Goal: Task Accomplishment & Management: Complete application form

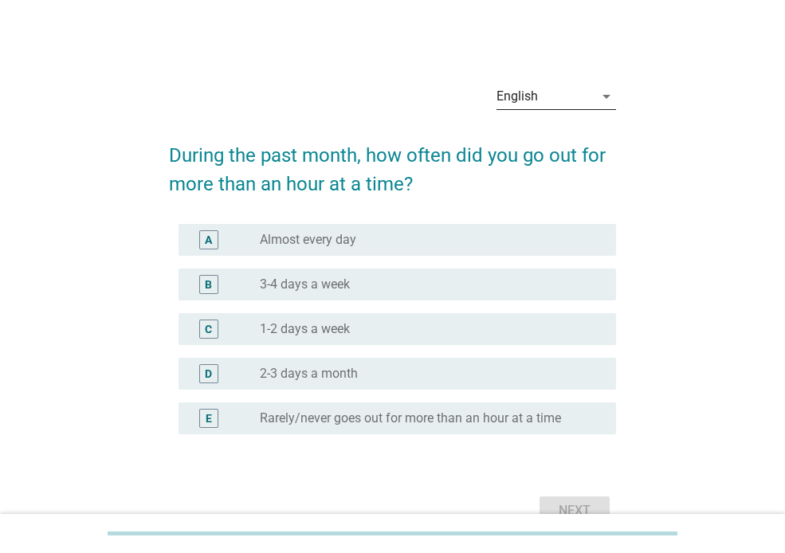
click at [606, 97] on icon "arrow_drop_down" at bounding box center [606, 96] width 19 height 19
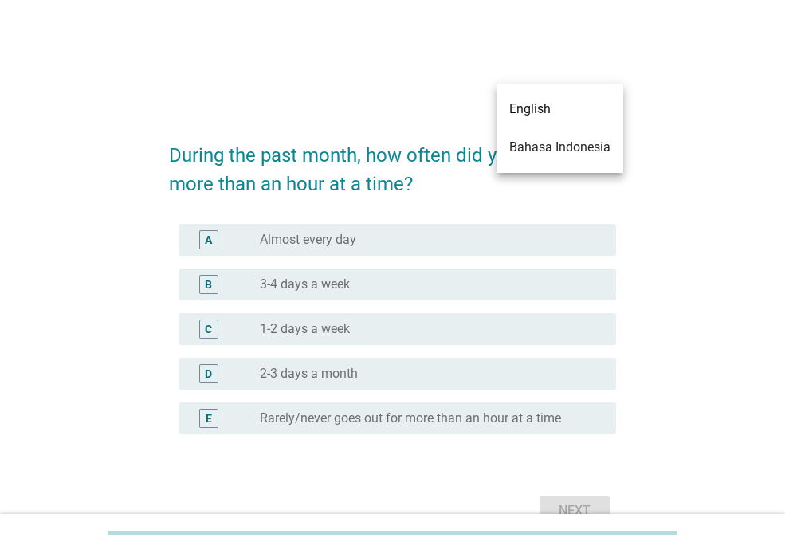
click at [595, 143] on div "Bahasa Indonesia" at bounding box center [559, 147] width 101 height 19
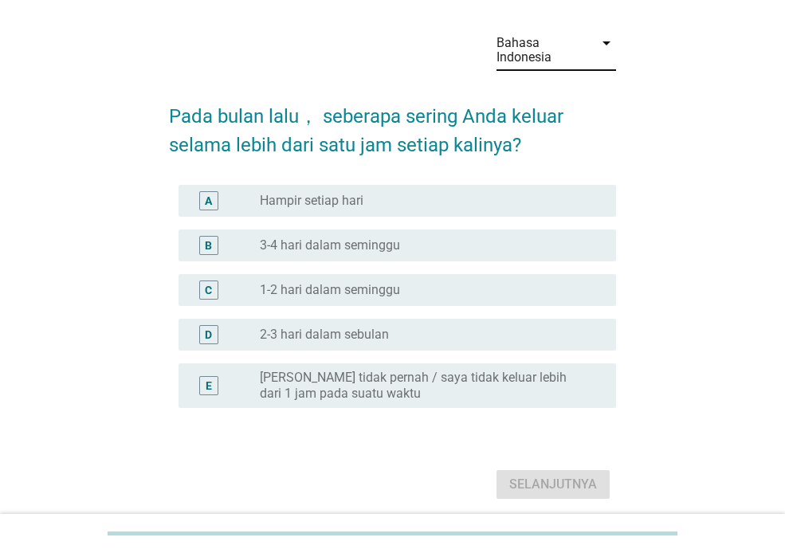
scroll to position [68, 0]
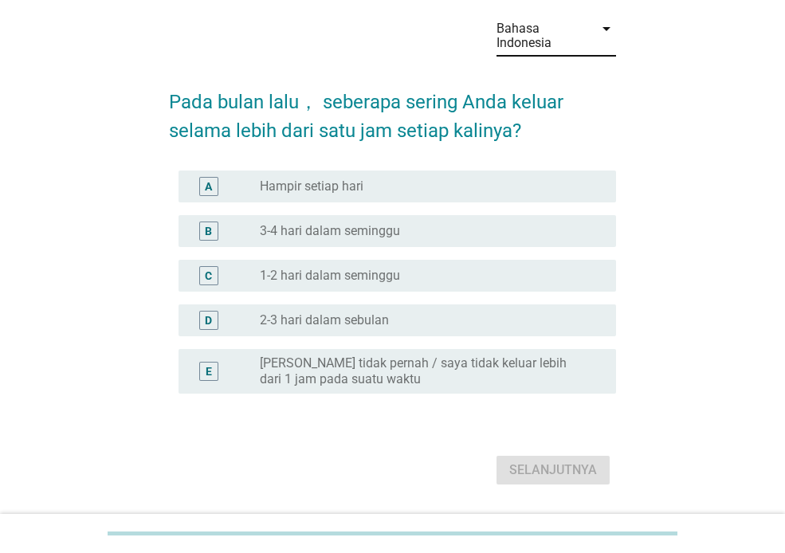
click at [422, 191] on div "radio_button_unchecked Hampir setiap hari" at bounding box center [425, 187] width 331 height 16
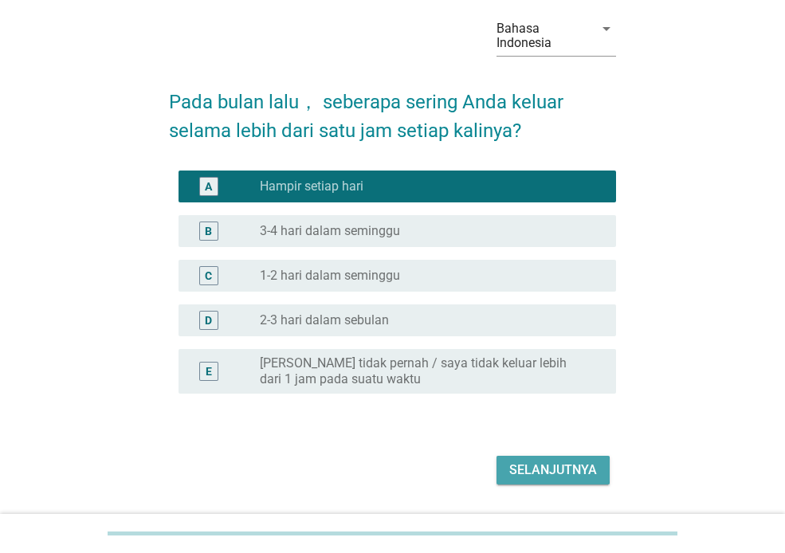
click at [571, 465] on div "Selanjutnya" at bounding box center [553, 470] width 88 height 19
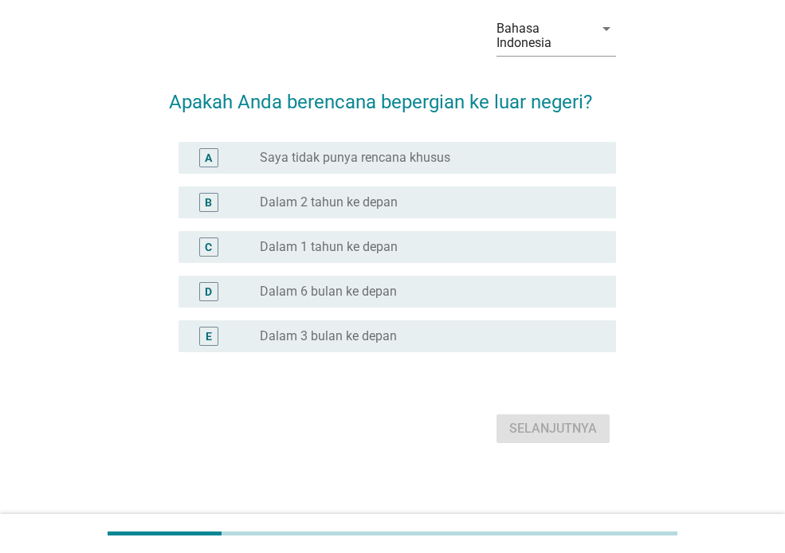
scroll to position [0, 0]
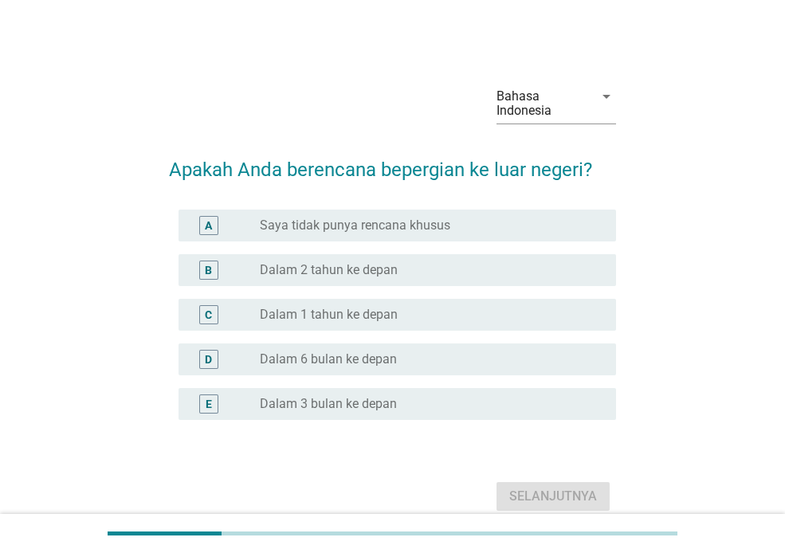
click at [477, 321] on div "radio_button_unchecked Dalam 1 tahun ke depan" at bounding box center [425, 315] width 331 height 16
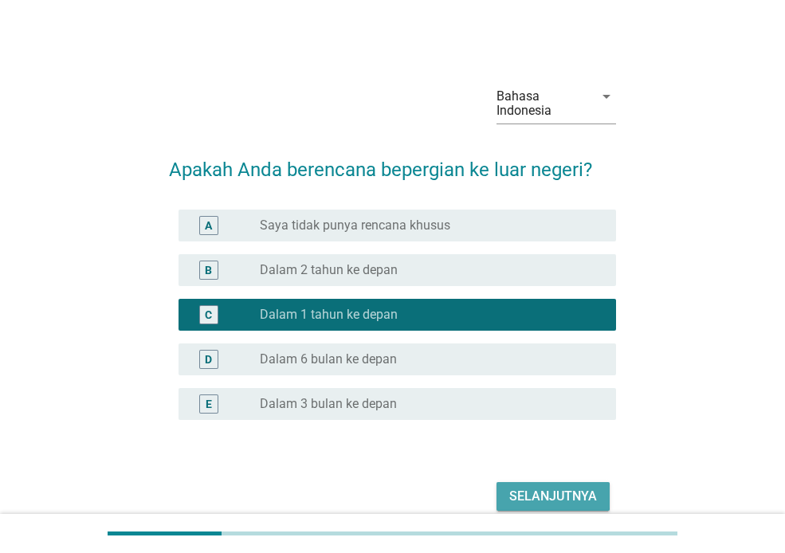
click at [548, 497] on div "Selanjutnya" at bounding box center [553, 496] width 88 height 19
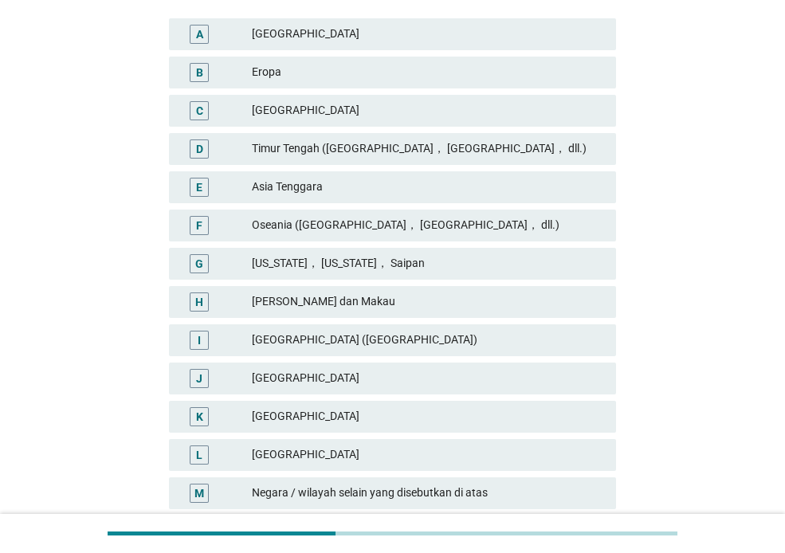
scroll to position [286, 0]
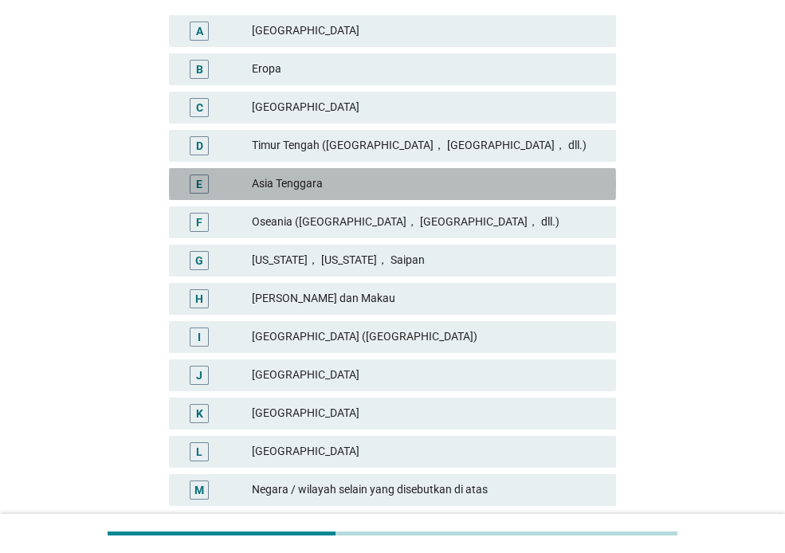
click at [533, 190] on div "Asia Tenggara" at bounding box center [427, 184] width 351 height 19
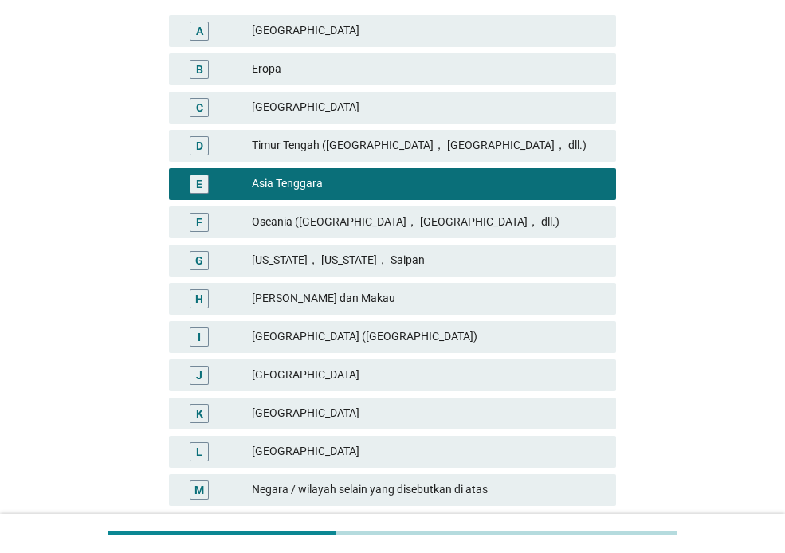
click at [434, 422] on div "[GEOGRAPHIC_DATA]" at bounding box center [427, 413] width 351 height 19
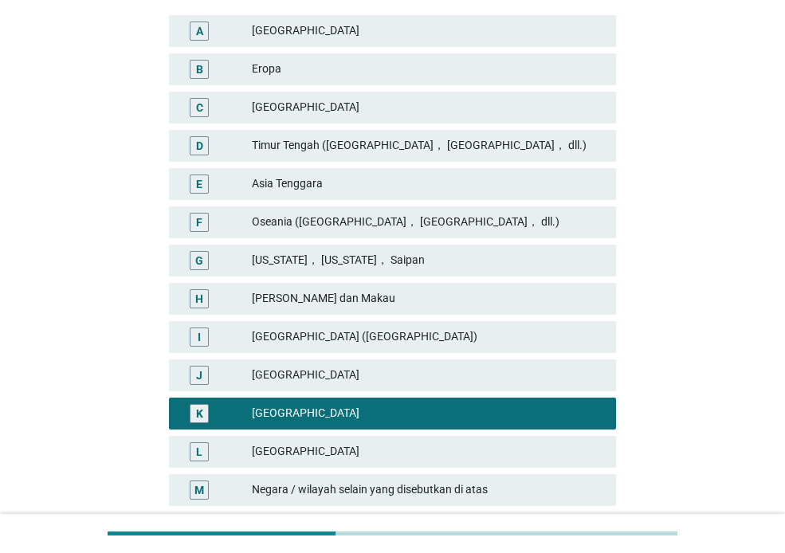
click at [425, 183] on div "Asia Tenggara" at bounding box center [427, 184] width 351 height 19
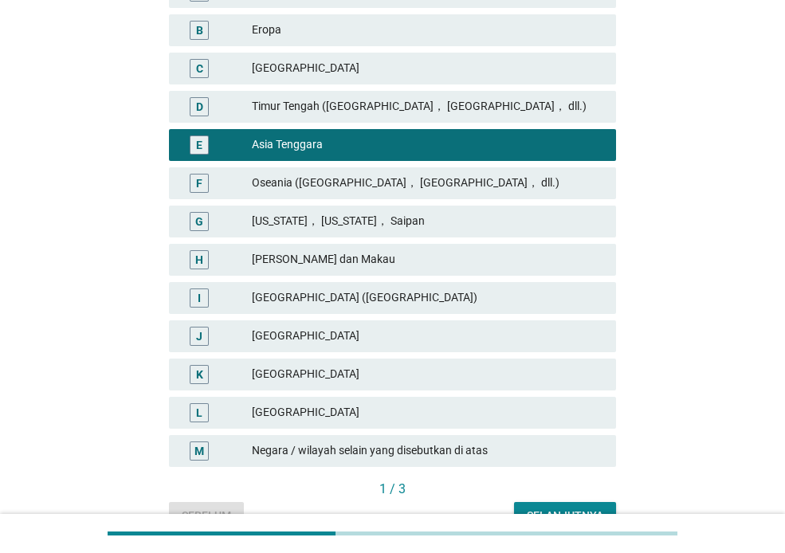
scroll to position [412, 0]
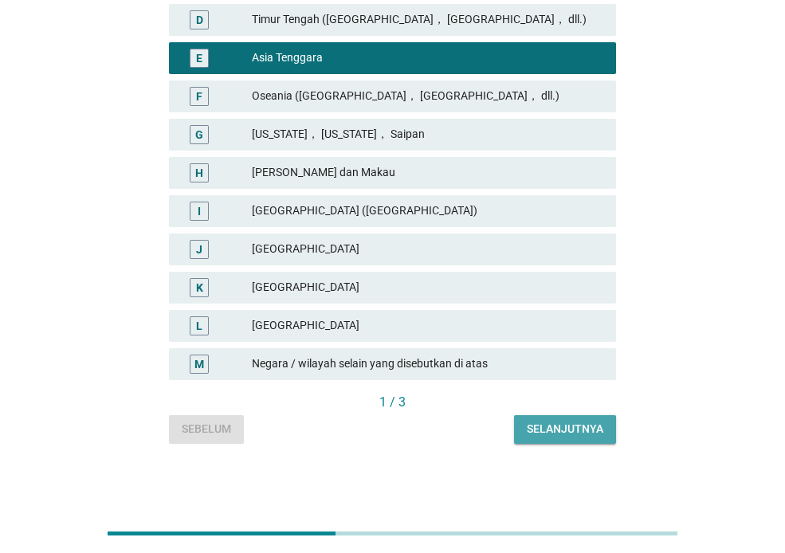
click at [560, 422] on div "Selanjutnya" at bounding box center [565, 429] width 77 height 17
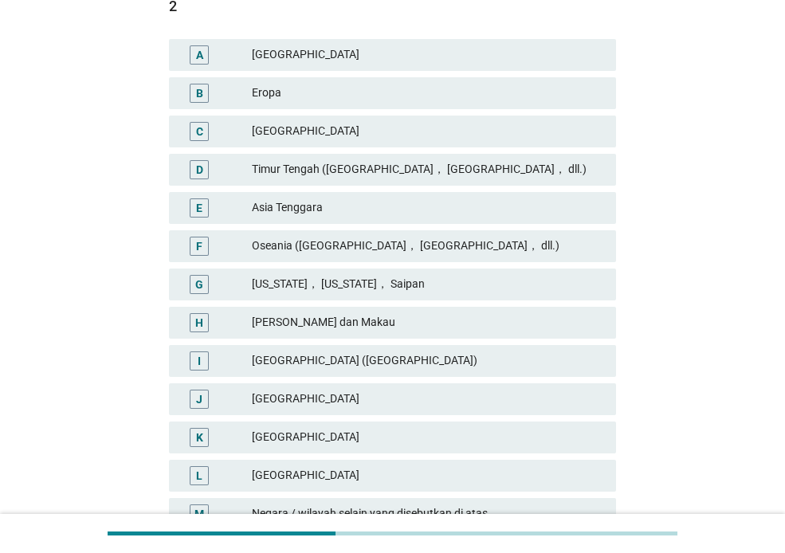
scroll to position [276, 0]
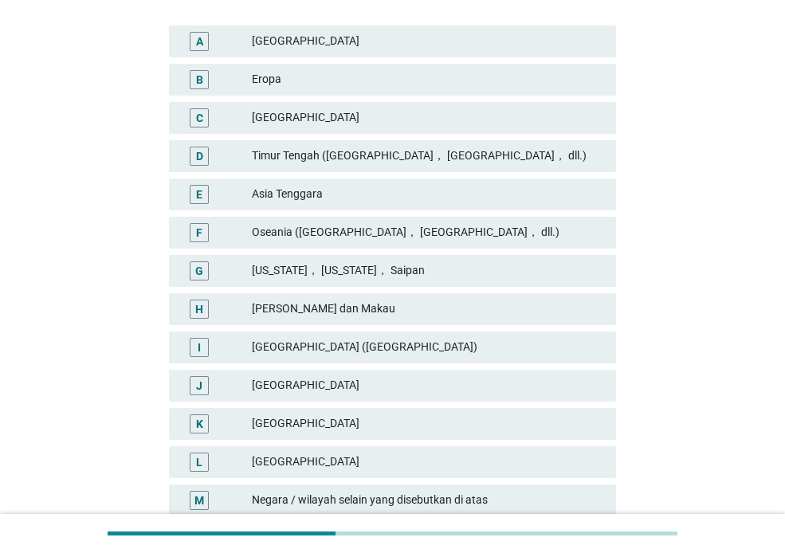
click at [290, 418] on div "[GEOGRAPHIC_DATA]" at bounding box center [427, 423] width 351 height 19
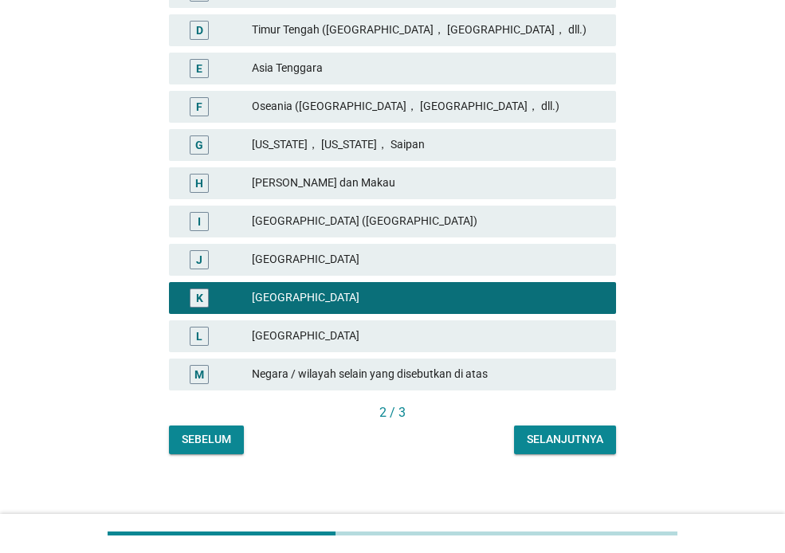
scroll to position [412, 0]
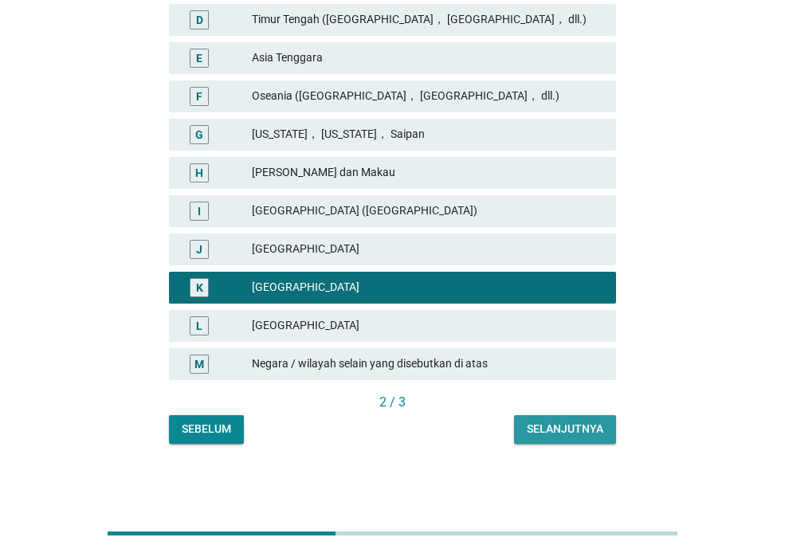
click at [572, 423] on div "Selanjutnya" at bounding box center [565, 429] width 77 height 17
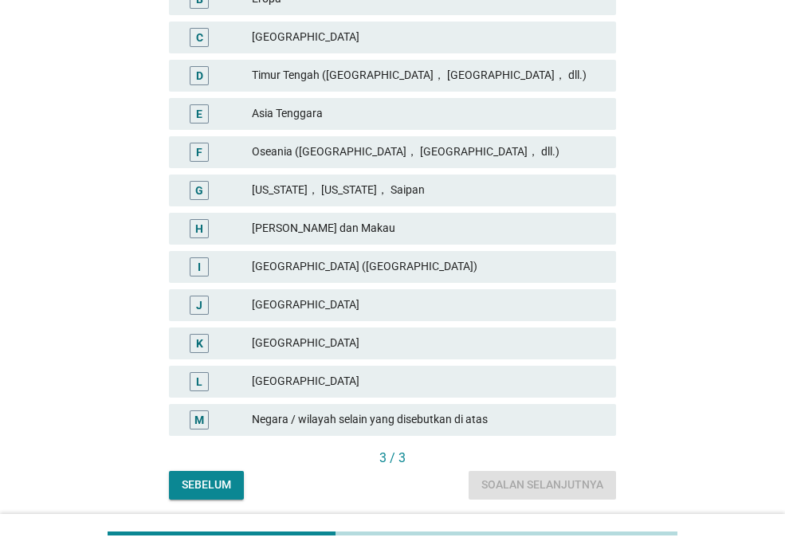
scroll to position [372, 0]
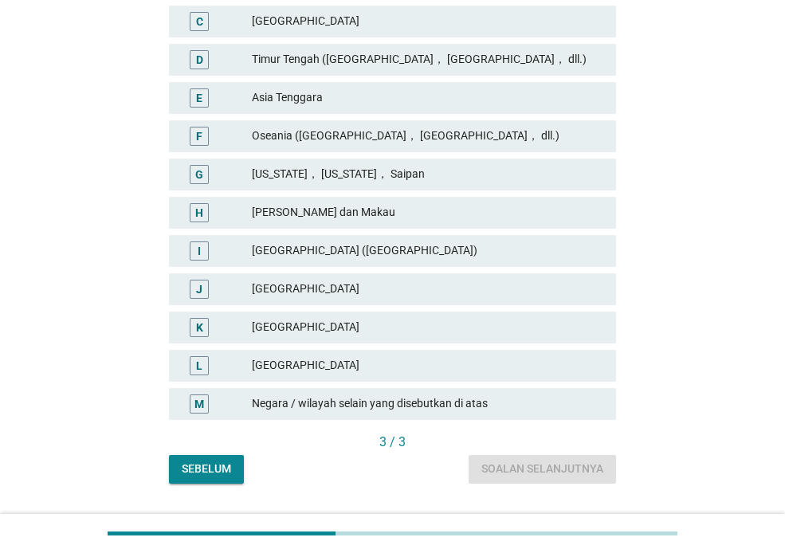
click at [323, 371] on div "[GEOGRAPHIC_DATA]" at bounding box center [427, 365] width 351 height 19
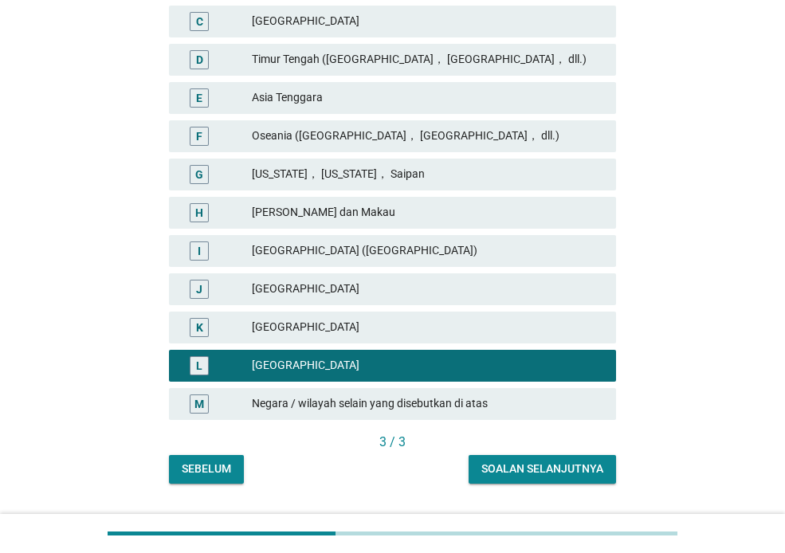
click at [593, 473] on div "Soalan selanjutnya" at bounding box center [542, 469] width 122 height 17
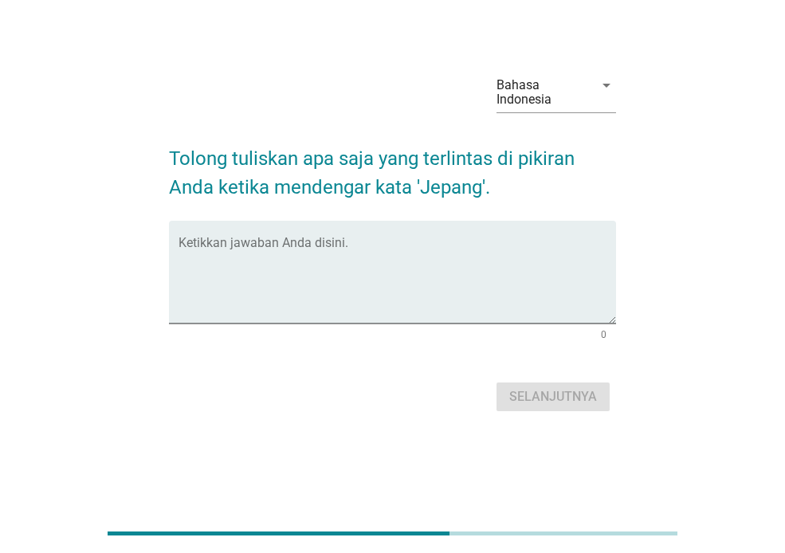
scroll to position [0, 0]
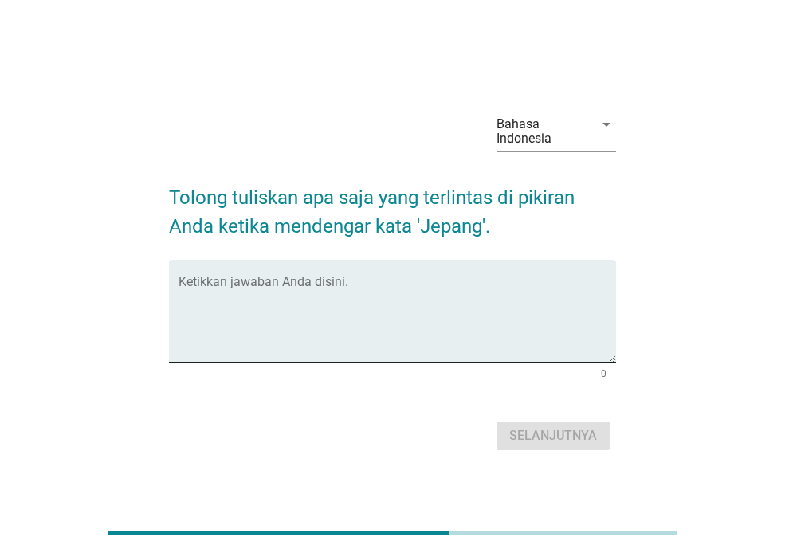
click at [565, 355] on textarea "Ketikkan jawaban Anda disini." at bounding box center [398, 321] width 438 height 84
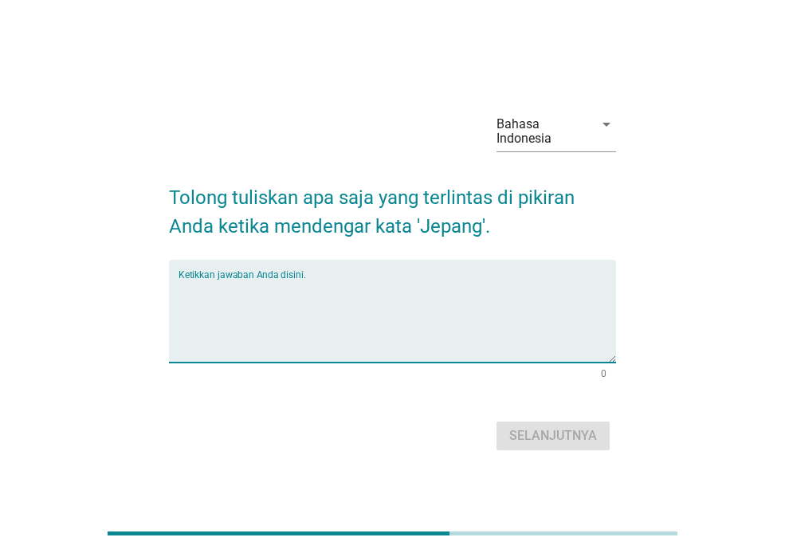
click at [485, 317] on textarea "Ketikkan jawaban Anda disini." at bounding box center [398, 321] width 438 height 84
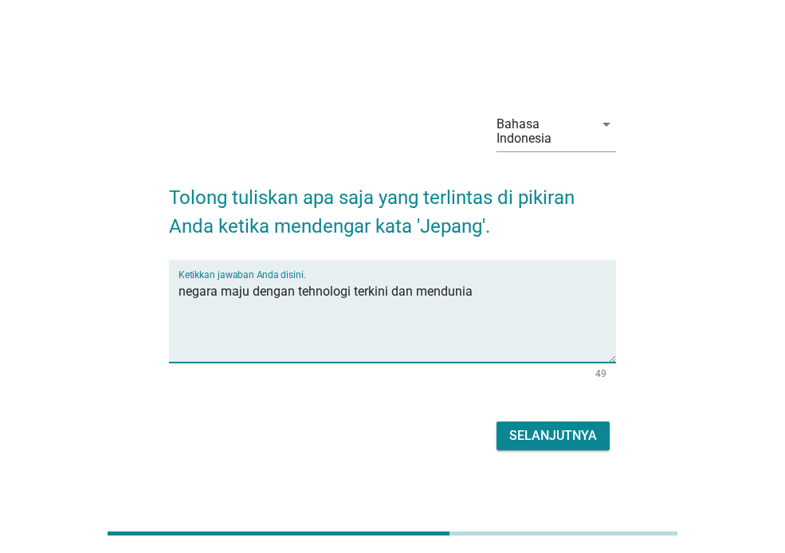
type textarea "negara maju dengan tehnologi terkini dan mendunia"
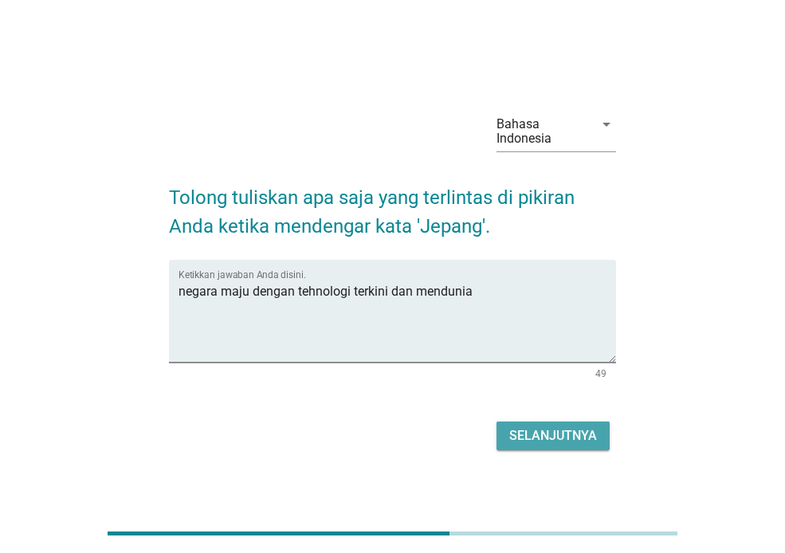
click at [555, 437] on div "Selanjutnya" at bounding box center [553, 435] width 88 height 19
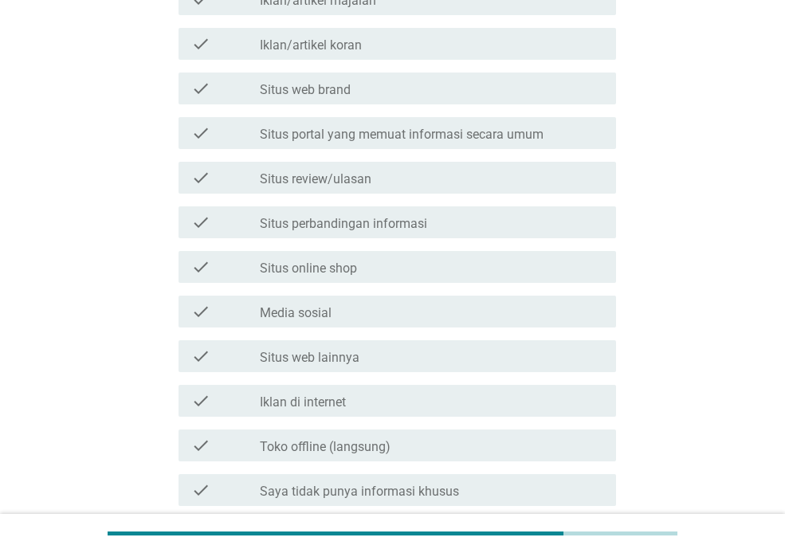
scroll to position [434, 0]
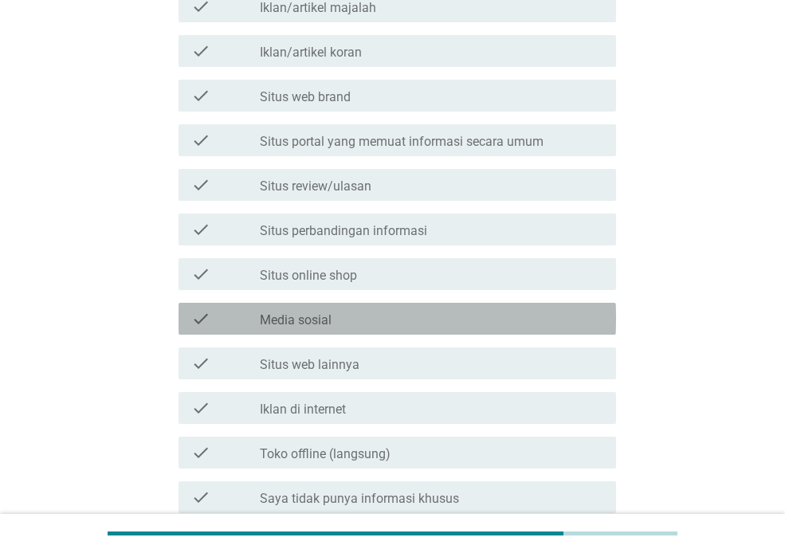
click at [497, 317] on div "check_box_outline_blank Media sosial" at bounding box center [431, 318] width 343 height 19
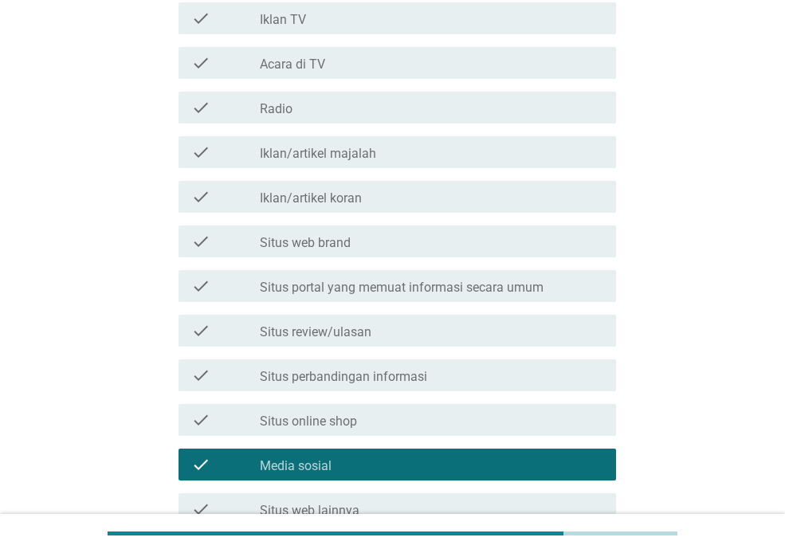
scroll to position [281, 0]
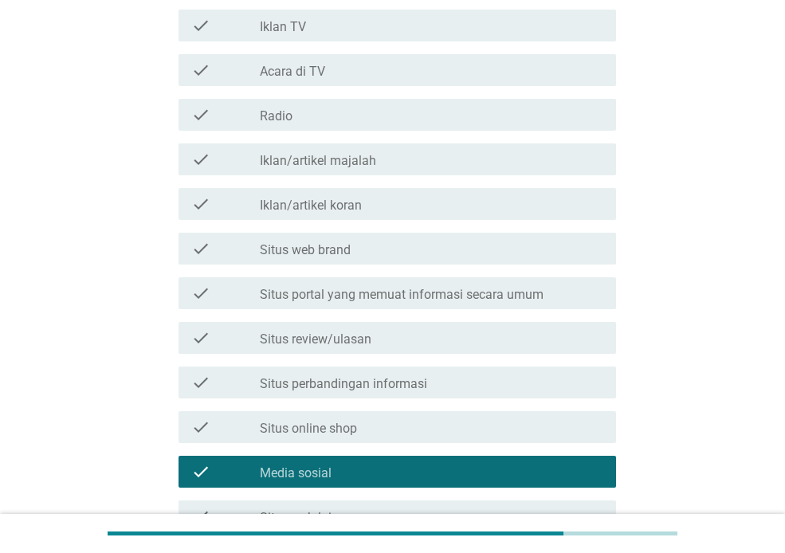
click at [540, 296] on label "Situs portal yang memuat informasi secara umum" at bounding box center [402, 295] width 284 height 16
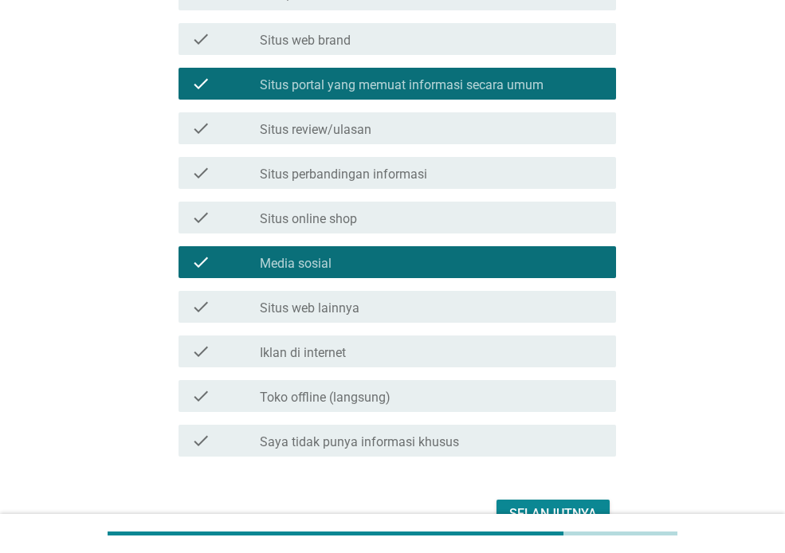
scroll to position [502, 0]
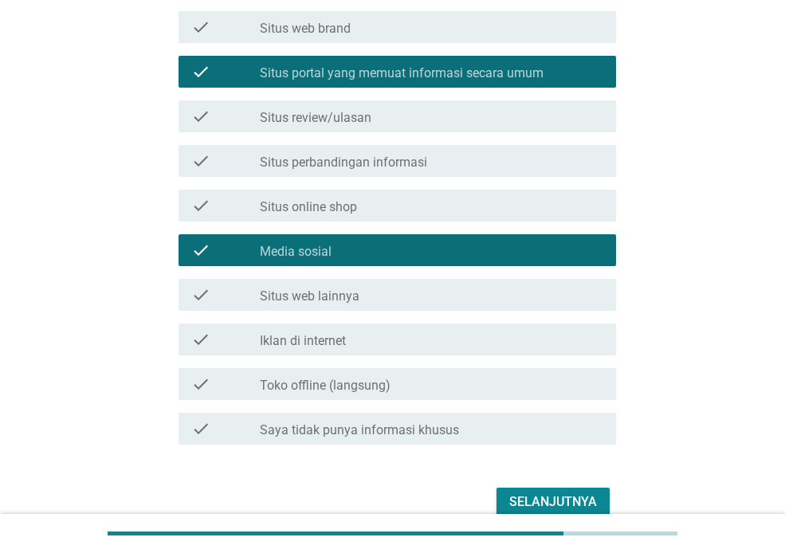
click at [544, 312] on div "check check_box_outline_blank Situs web lainnya" at bounding box center [392, 295] width 447 height 45
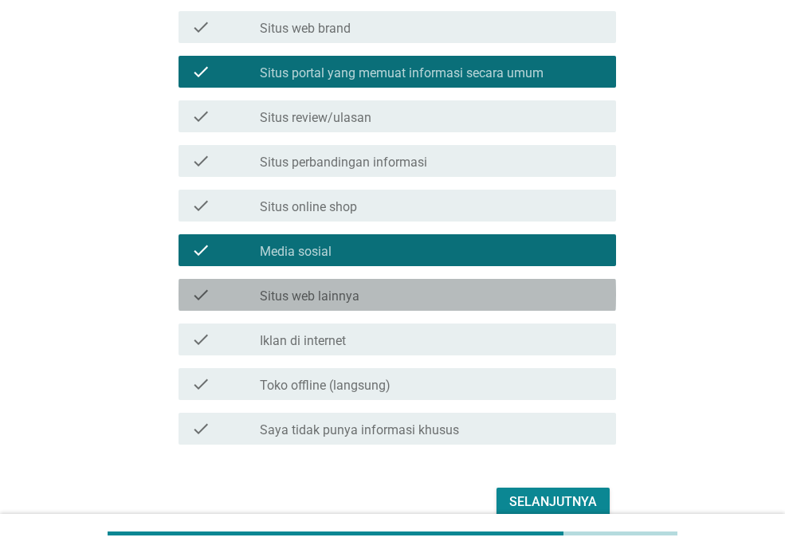
click at [394, 291] on div "check_box_outline_blank Situs web lainnya" at bounding box center [431, 294] width 343 height 19
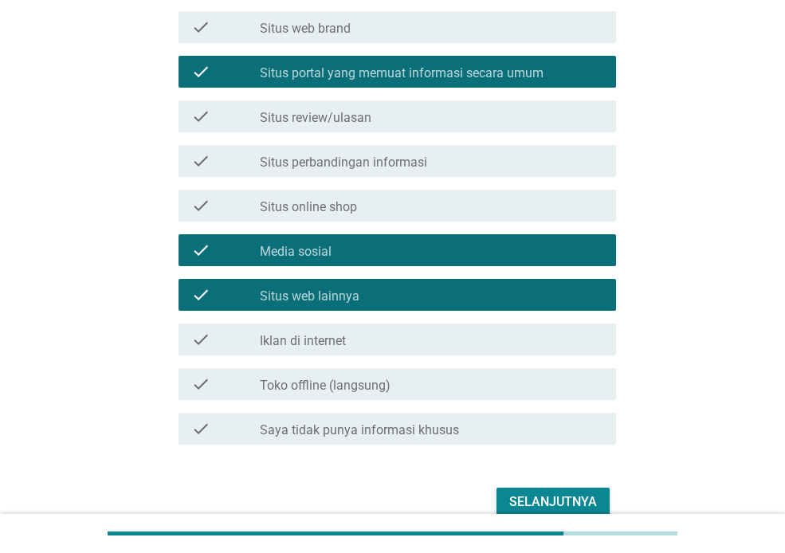
click at [565, 501] on div "Selanjutnya" at bounding box center [553, 502] width 88 height 19
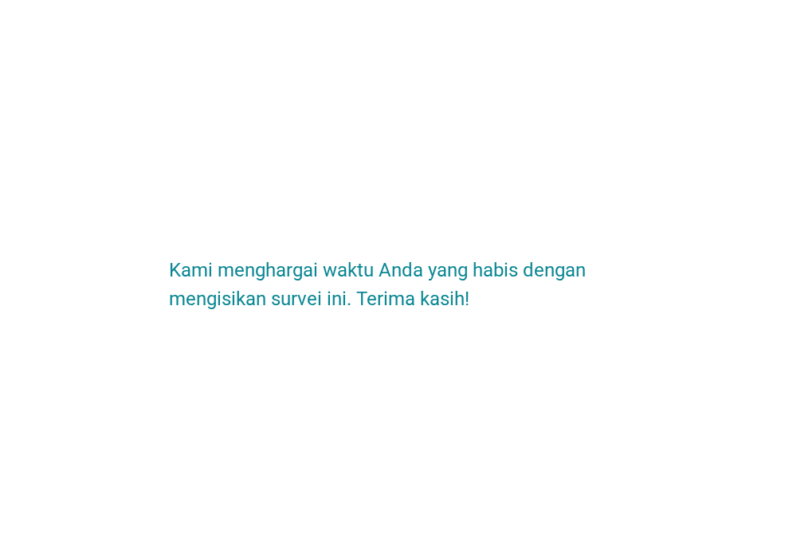
scroll to position [0, 0]
